Goal: Task Accomplishment & Management: Manage account settings

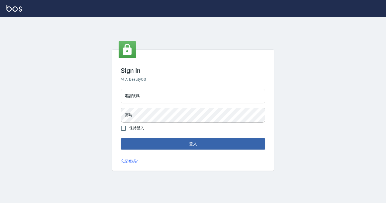
click at [153, 90] on input "電話號碼" at bounding box center [193, 96] width 144 height 15
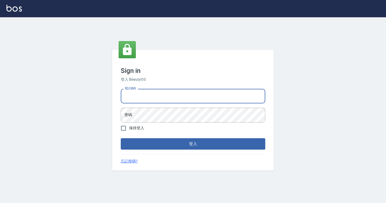
type input "7812080"
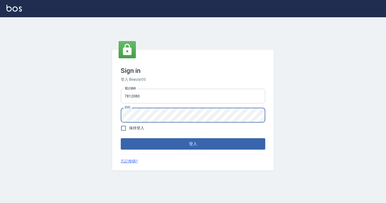
click at [121, 138] on button "登入" at bounding box center [193, 143] width 144 height 11
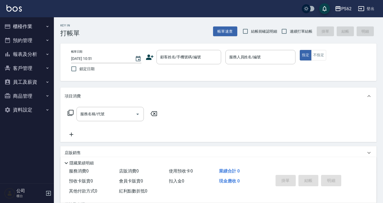
click at [26, 25] on button "櫃檯作業" at bounding box center [27, 26] width 50 height 14
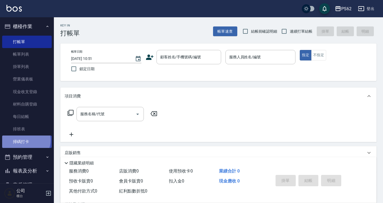
click at [25, 140] on link "掃碼打卡" at bounding box center [27, 141] width 50 height 12
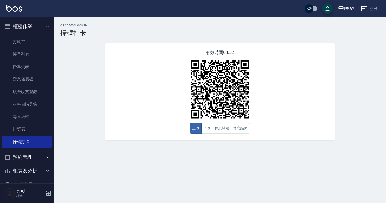
click at [0, 88] on html "PS62 登出 櫃檯作業 打帳單 帳單列表 掛單列表 營業儀表板 現金收支登錄 材料自購登錄 每日結帳 排班表 掃碼打卡 預約管理 預約管理 單日預約紀錄 單…" at bounding box center [193, 101] width 386 height 203
click at [16, 86] on link "現金收支登錄" at bounding box center [27, 91] width 50 height 12
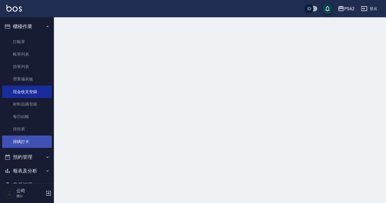
click at [26, 141] on link "掃碼打卡" at bounding box center [27, 141] width 50 height 12
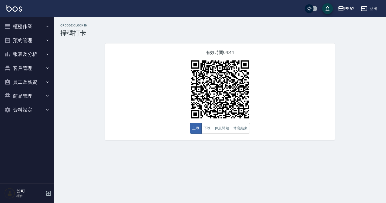
click at [23, 25] on button "櫃檯作業" at bounding box center [27, 26] width 50 height 14
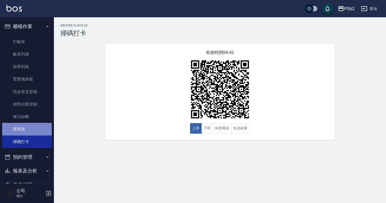
click at [29, 128] on link "排班表" at bounding box center [27, 129] width 50 height 12
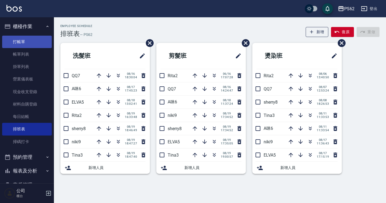
click at [29, 40] on link "打帳單" at bounding box center [27, 42] width 50 height 12
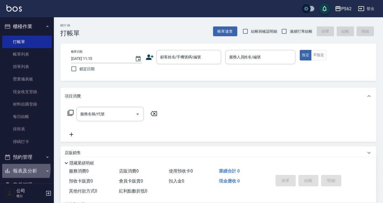
click at [15, 168] on button "報表及分析" at bounding box center [27, 171] width 50 height 14
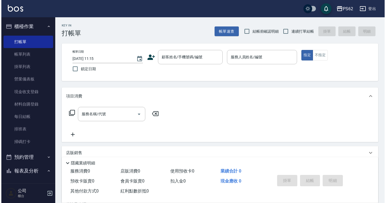
scroll to position [54, 0]
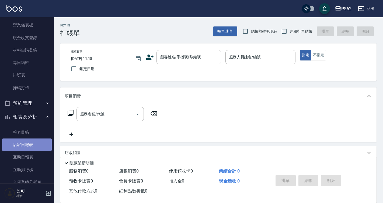
click at [38, 143] on link "店家日報表" at bounding box center [27, 144] width 50 height 12
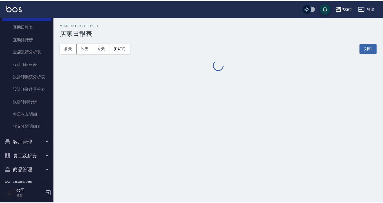
scroll to position [189, 0]
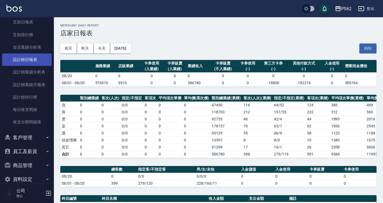
click at [25, 58] on link "設計師日報表" at bounding box center [27, 59] width 50 height 12
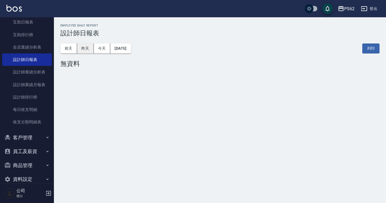
click at [88, 52] on button "昨天" at bounding box center [85, 48] width 17 height 10
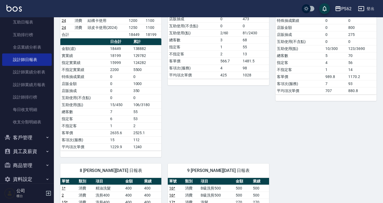
scroll to position [109, 0]
